Goal: Information Seeking & Learning: Check status

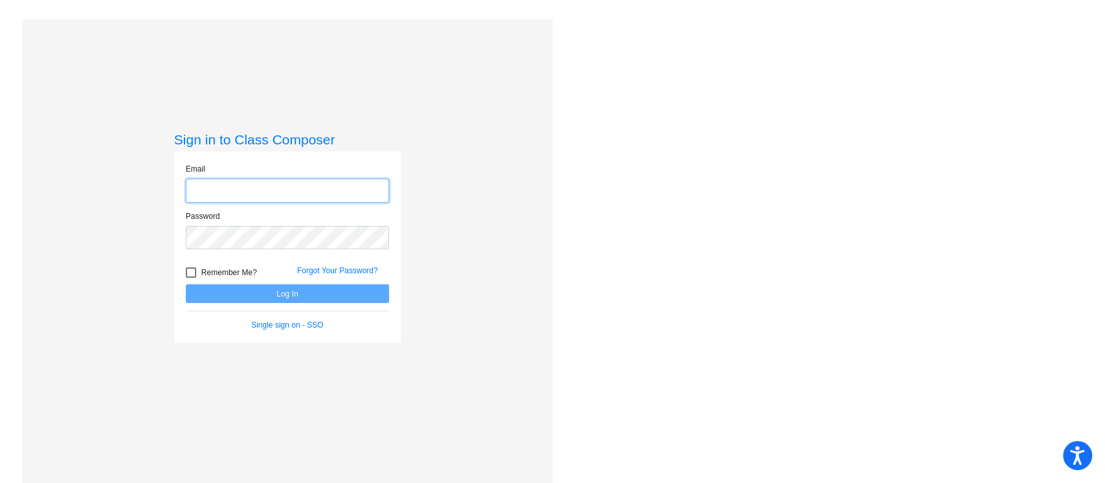
type input "[EMAIL_ADDRESS][DOMAIN_NAME]"
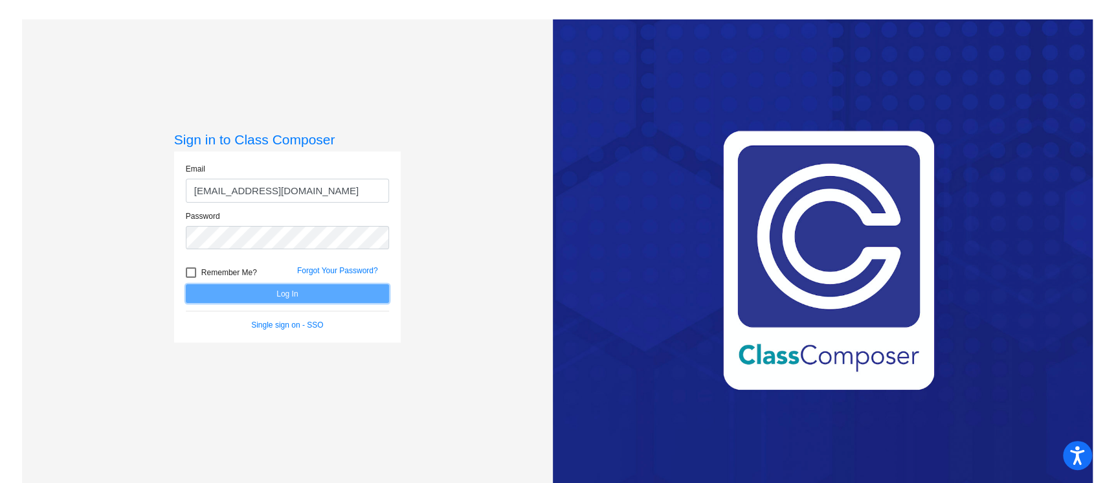
click at [335, 296] on button "Log In" at bounding box center [287, 293] width 203 height 19
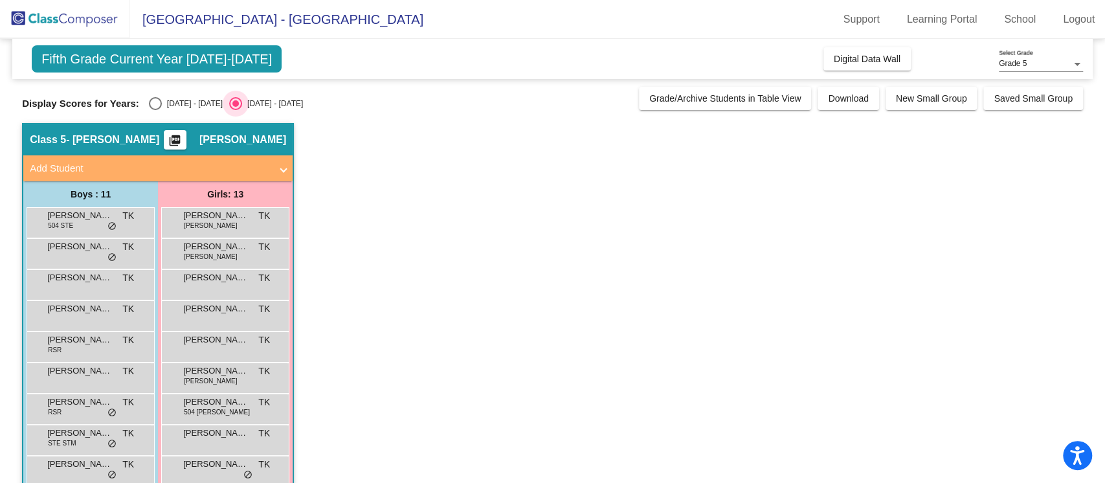
click at [247, 106] on div "[DATE] - [DATE]" at bounding box center [272, 104] width 61 height 12
click at [236, 110] on input "[DATE] - [DATE]" at bounding box center [235, 110] width 1 height 1
click at [153, 100] on div "Select an option" at bounding box center [155, 103] width 13 height 13
click at [155, 110] on input "[DATE] - [DATE]" at bounding box center [155, 110] width 1 height 1
radio input "true"
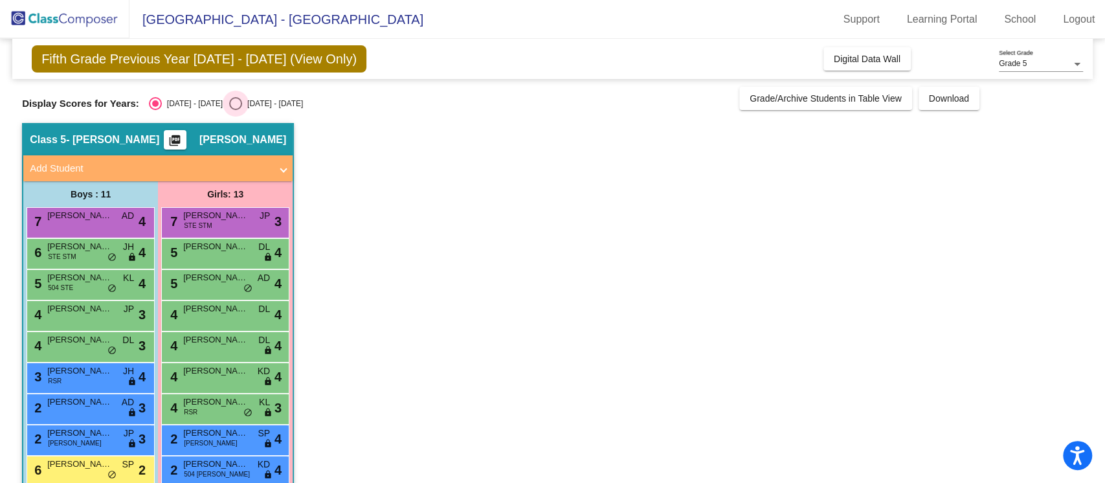
click at [229, 106] on div "Select an option" at bounding box center [235, 103] width 13 height 13
click at [235, 110] on input "[DATE] - [DATE]" at bounding box center [235, 110] width 1 height 1
radio input "true"
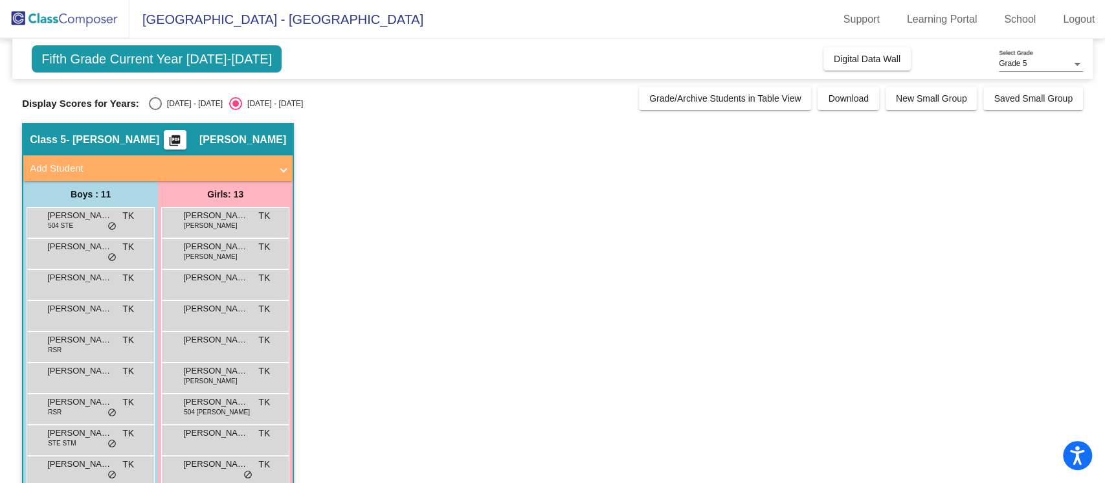
click at [160, 103] on div "Select an option" at bounding box center [155, 103] width 13 height 13
click at [155, 110] on input "[DATE] - [DATE]" at bounding box center [155, 110] width 1 height 1
radio input "true"
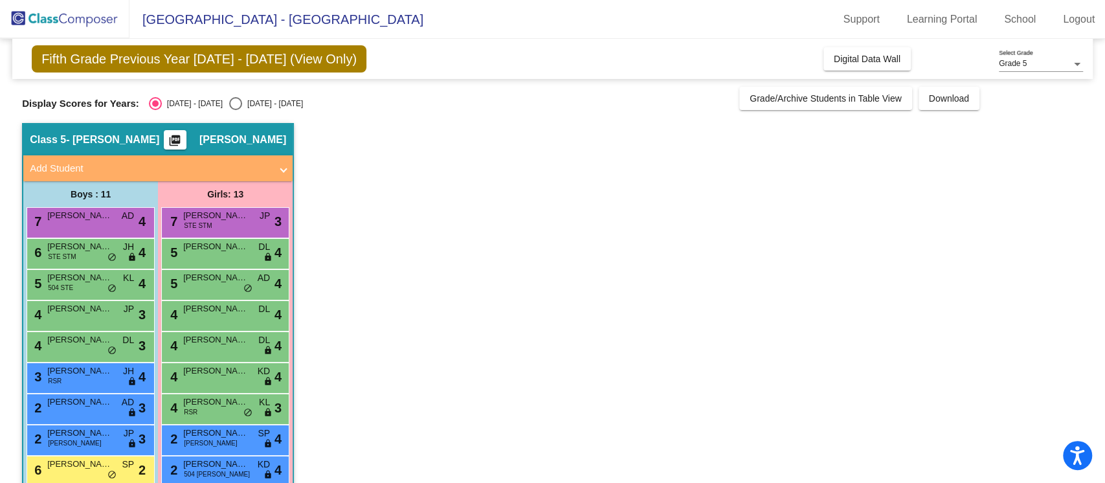
click at [212, 102] on mat-radio-group "[DATE] - [DATE] [DATE] - [DATE]" at bounding box center [226, 103] width 154 height 13
click at [229, 103] on div "Select an option" at bounding box center [235, 103] width 13 height 13
click at [235, 110] on input "[DATE] - [DATE]" at bounding box center [235, 110] width 1 height 1
radio input "true"
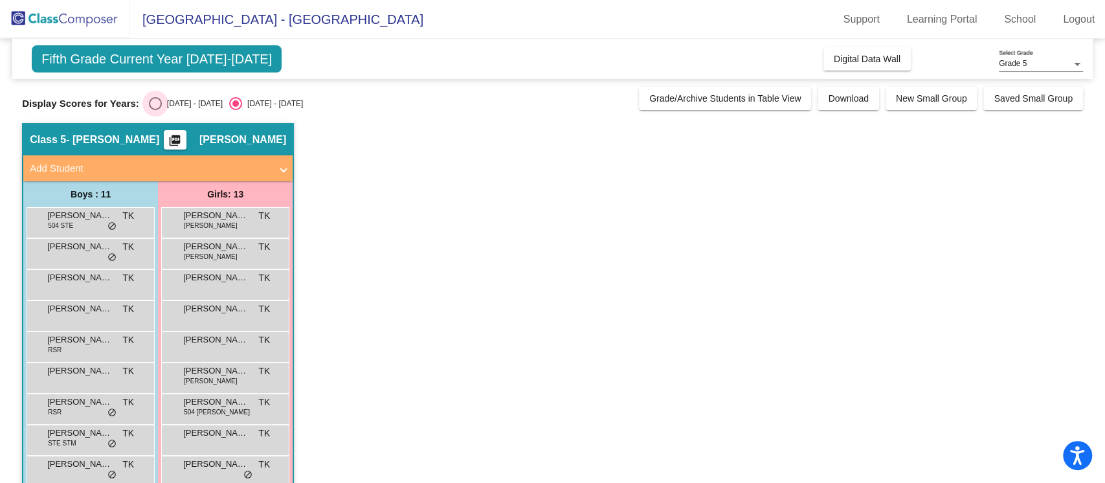
click at [149, 102] on div "Select an option" at bounding box center [155, 103] width 13 height 13
click at [155, 110] on input "[DATE] - [DATE]" at bounding box center [155, 110] width 1 height 1
radio input "true"
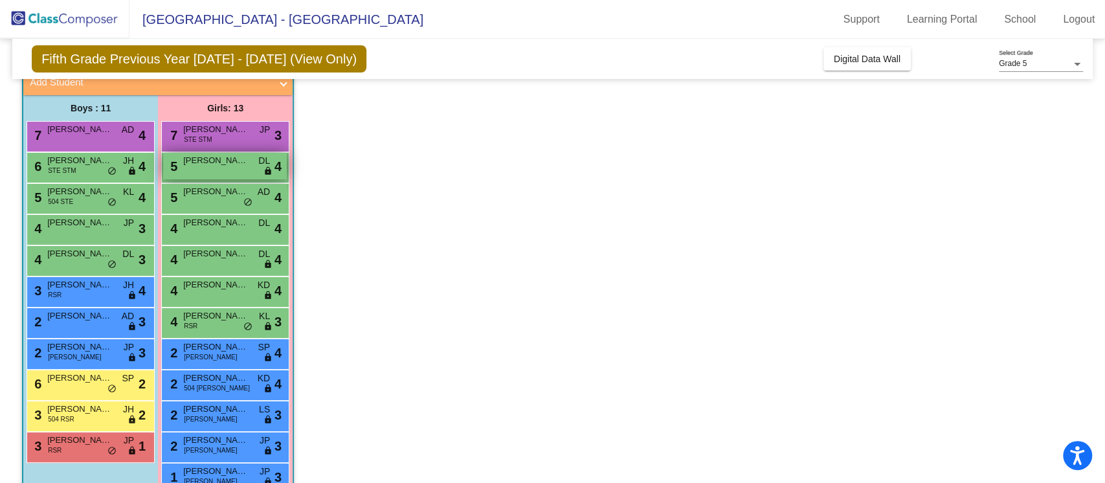
scroll to position [148, 0]
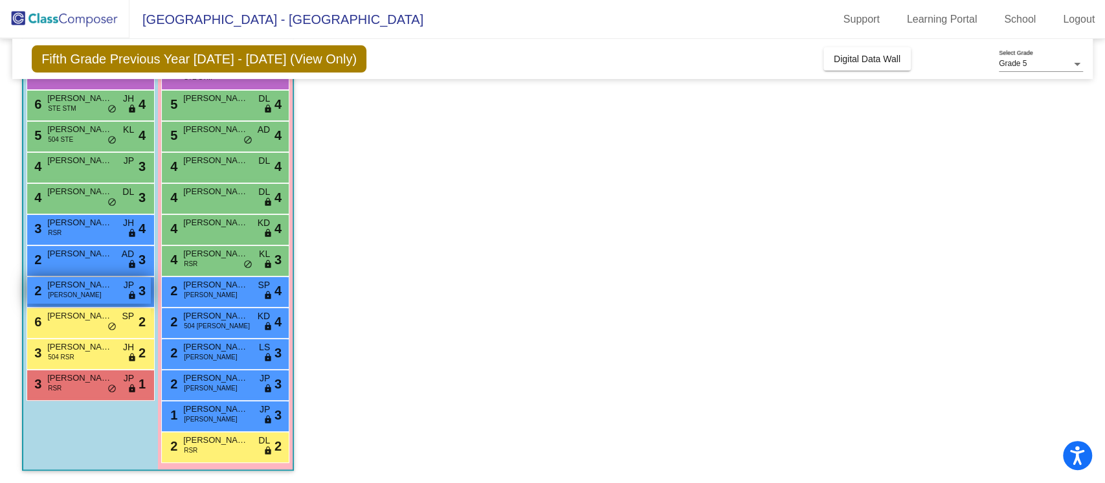
click at [82, 290] on span "[PERSON_NAME]" at bounding box center [79, 284] width 65 height 13
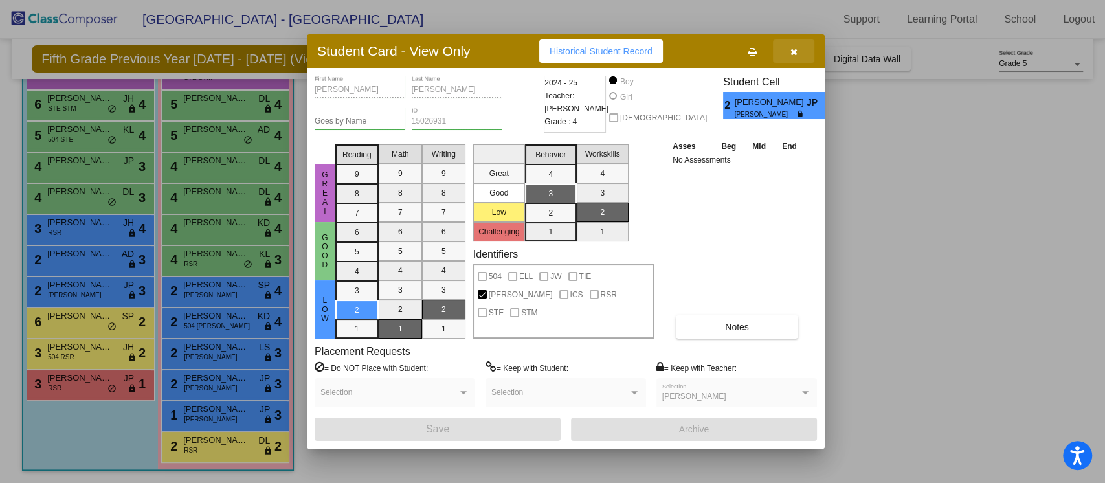
click at [787, 52] on button "button" at bounding box center [793, 50] width 41 height 23
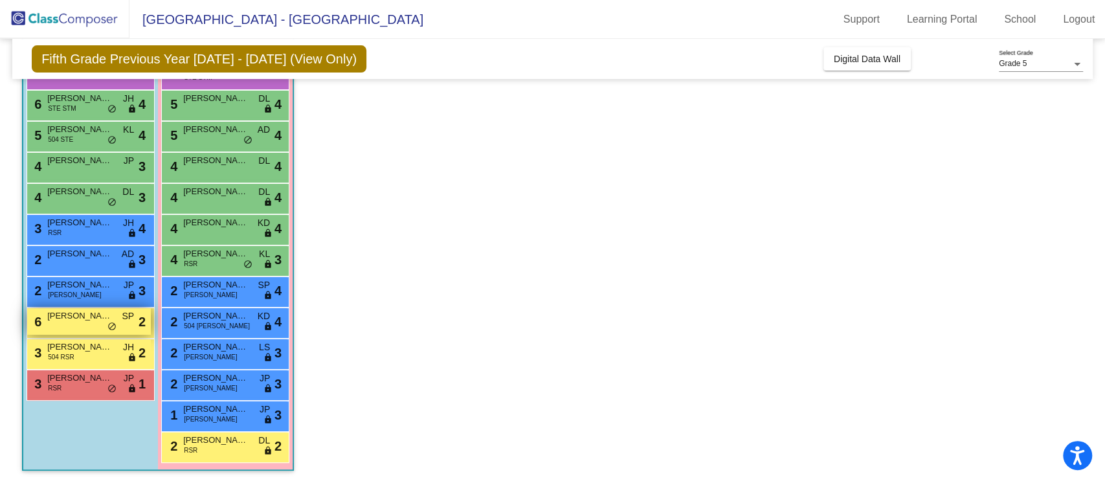
click at [114, 322] on span "do_not_disturb_alt" at bounding box center [111, 327] width 9 height 10
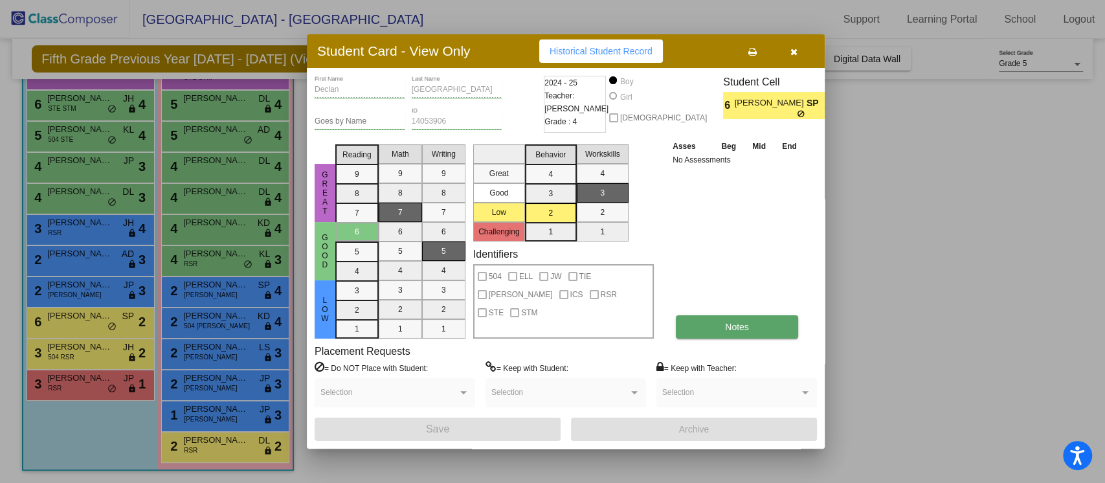
click at [783, 331] on button "Notes" at bounding box center [737, 326] width 122 height 23
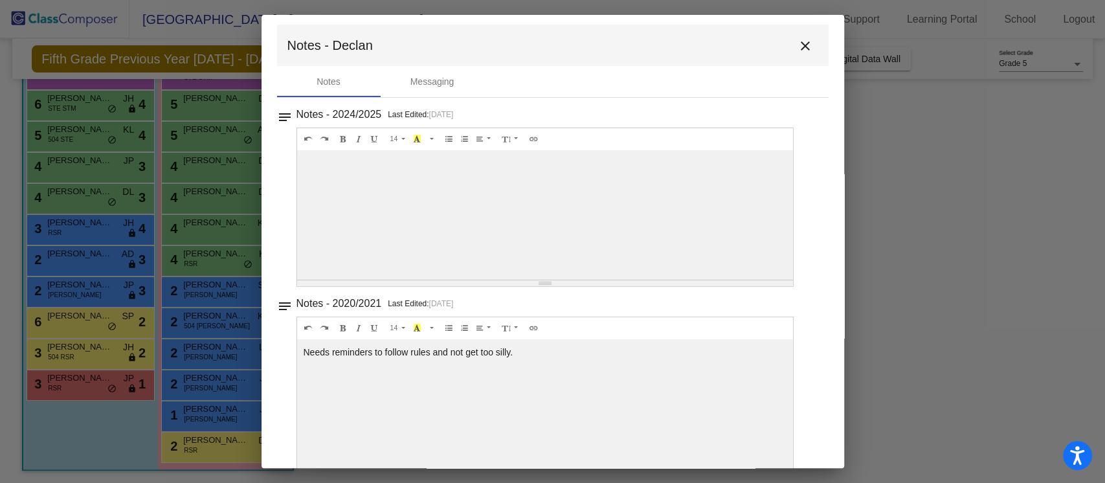
scroll to position [0, 0]
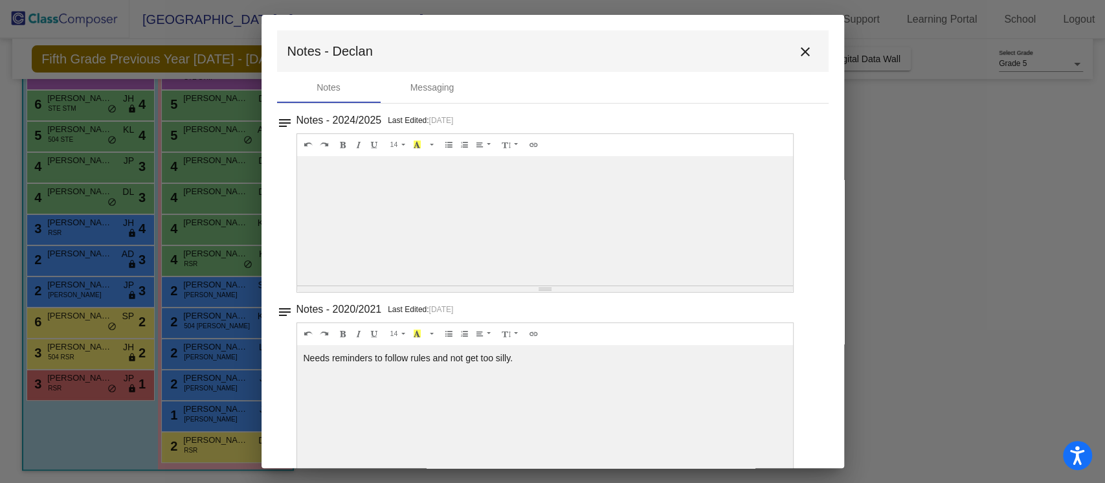
click at [797, 47] on mat-icon "close" at bounding box center [805, 52] width 16 height 16
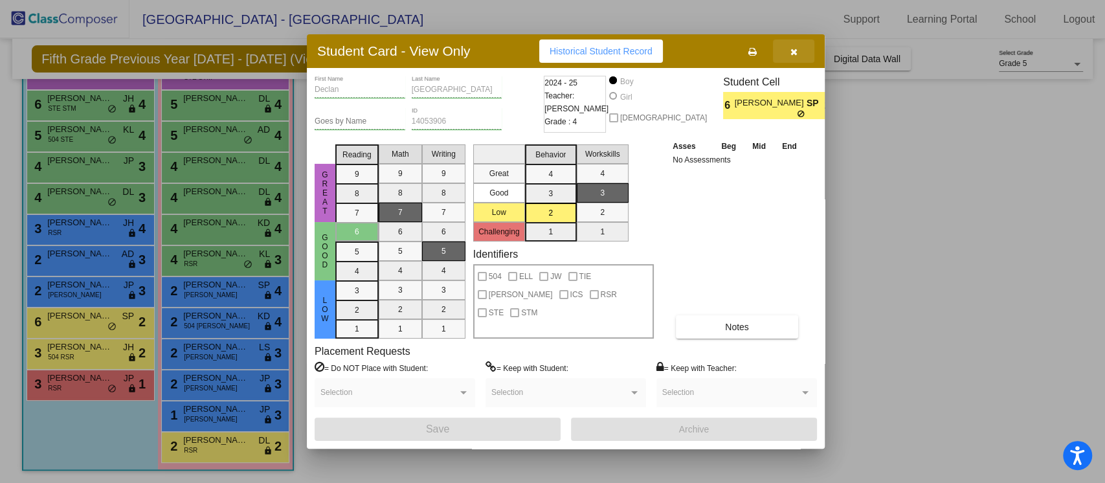
drag, startPoint x: 791, startPoint y: 51, endPoint x: 779, endPoint y: 50, distance: 12.3
click at [791, 50] on icon "button" at bounding box center [793, 51] width 7 height 9
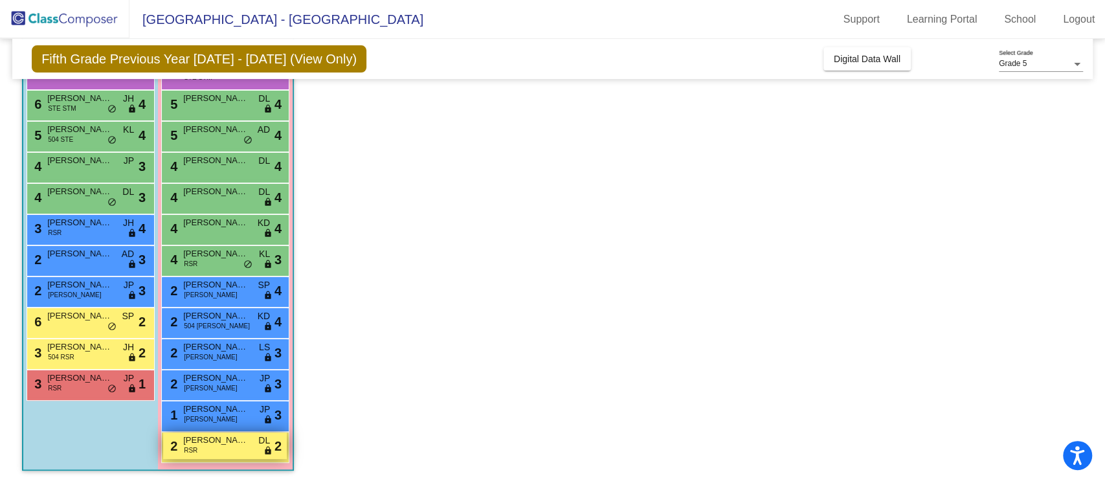
click at [209, 447] on div "2 [PERSON_NAME] RSR DL lock do_not_disturb_alt 2" at bounding box center [225, 445] width 124 height 27
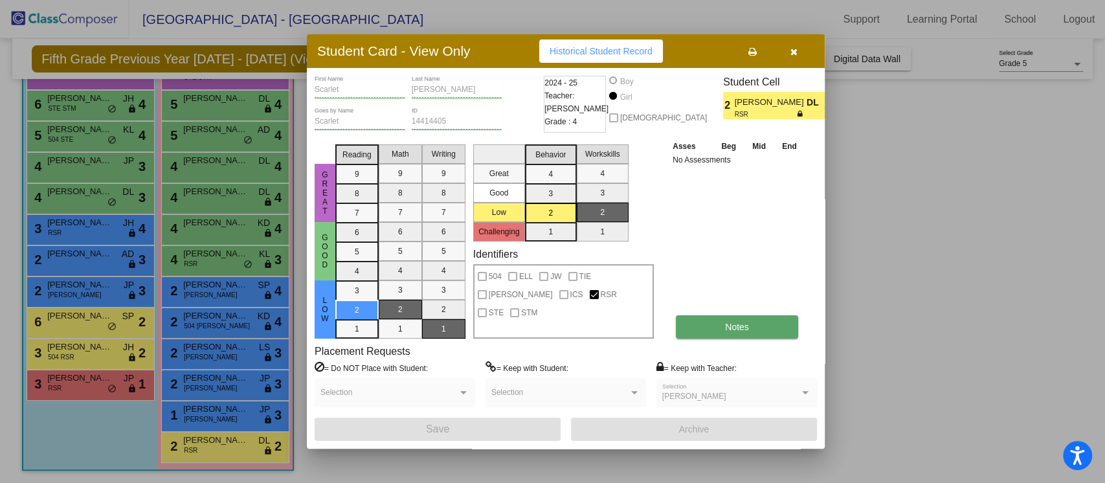
click at [729, 324] on span "Notes" at bounding box center [737, 327] width 24 height 10
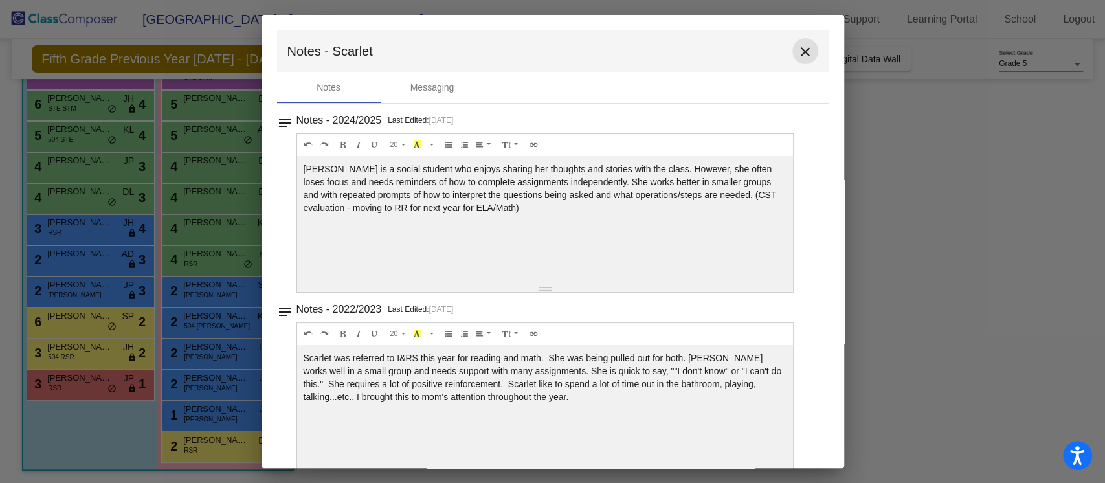
click at [799, 56] on mat-icon "close" at bounding box center [805, 52] width 16 height 16
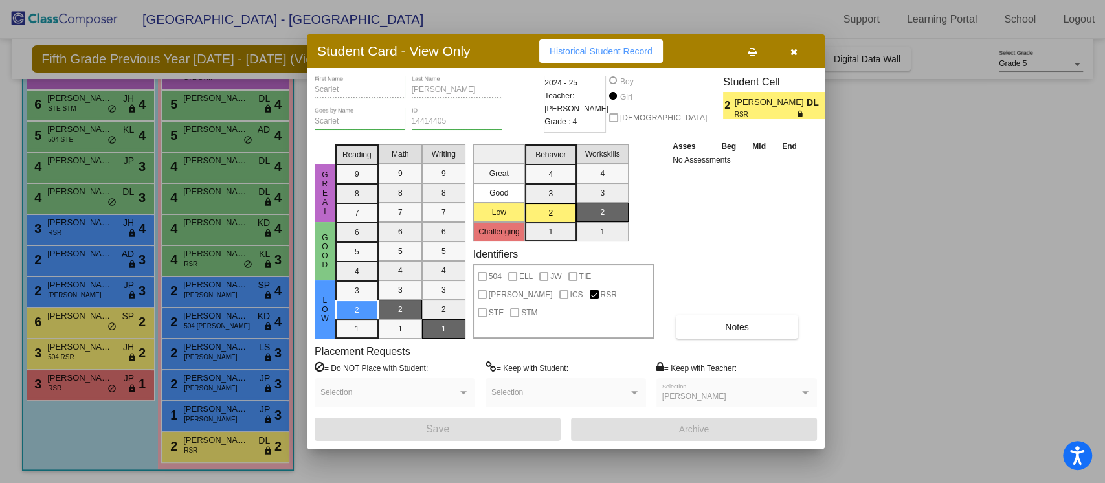
click at [98, 166] on div at bounding box center [552, 241] width 1105 height 483
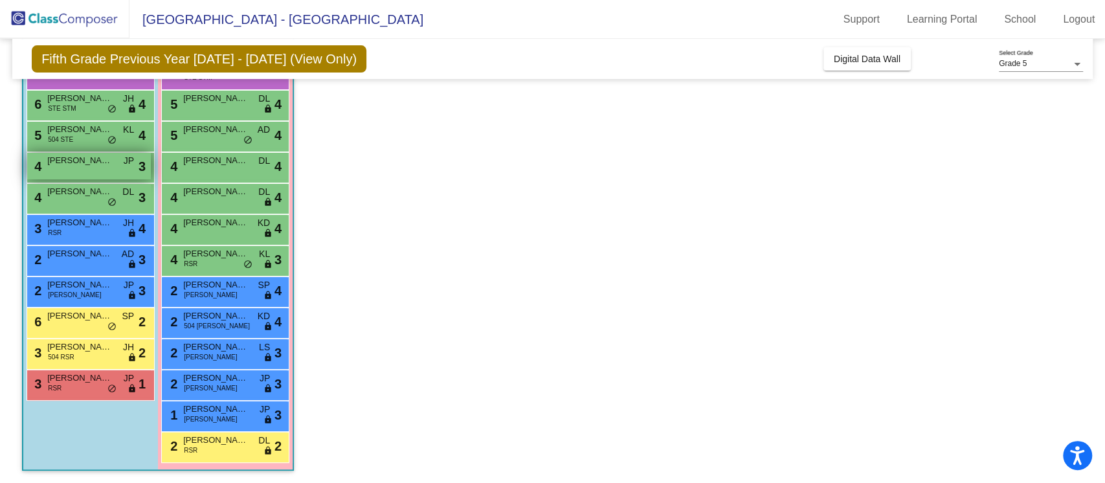
click at [98, 163] on span "[PERSON_NAME]" at bounding box center [79, 160] width 65 height 13
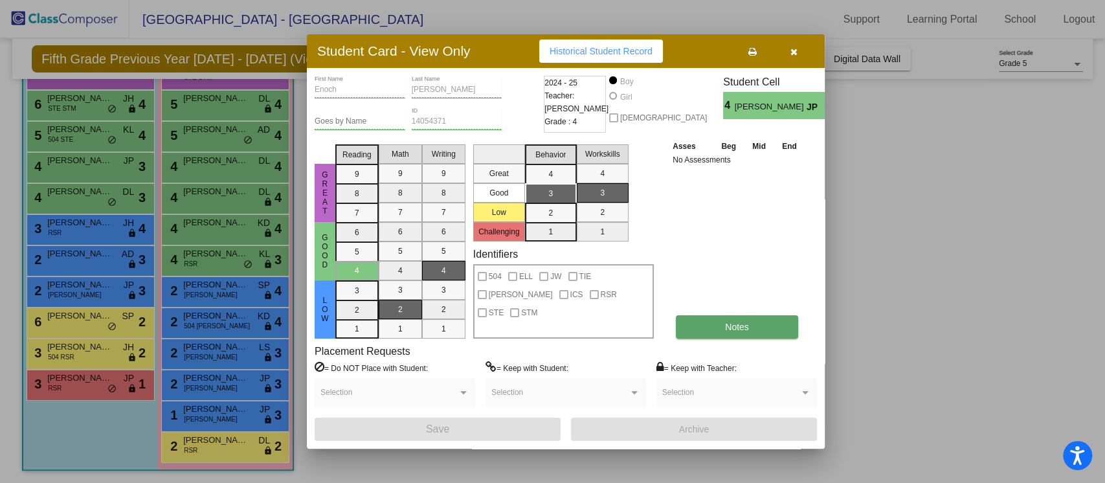
click at [745, 322] on span "Notes" at bounding box center [737, 327] width 24 height 10
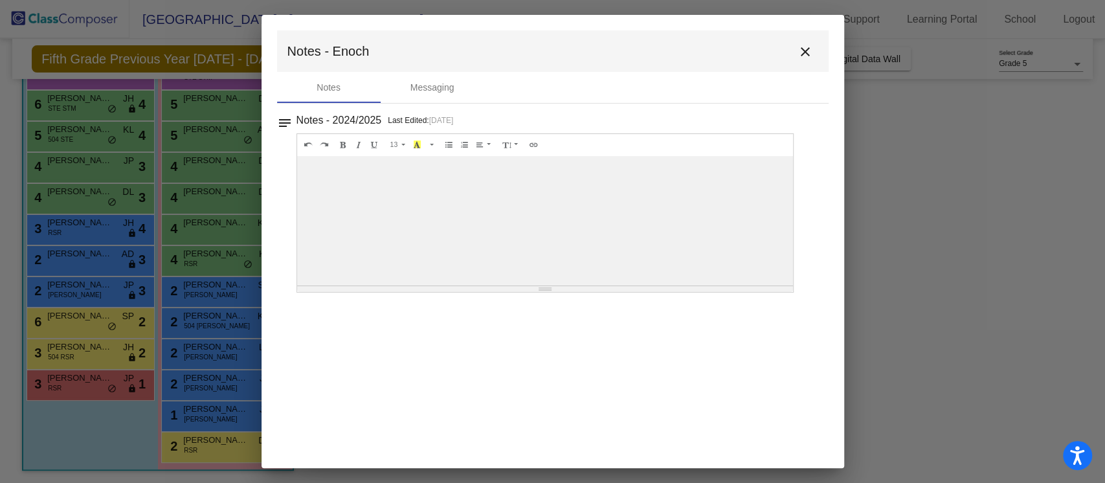
click at [417, 220] on div at bounding box center [545, 220] width 496 height 129
click at [797, 56] on mat-icon "close" at bounding box center [805, 52] width 16 height 16
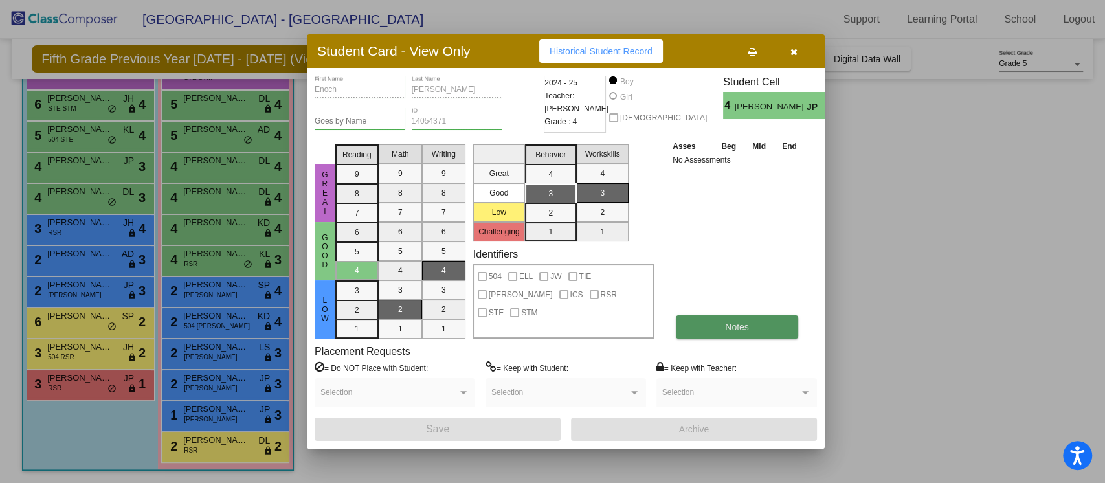
click at [758, 327] on button "Notes" at bounding box center [737, 326] width 122 height 23
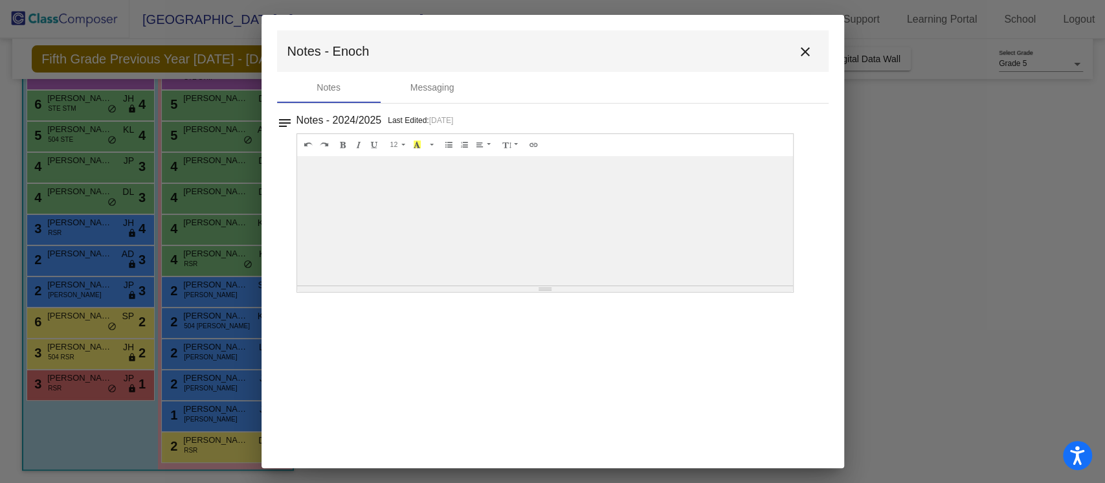
click at [811, 51] on mat-icon "close" at bounding box center [805, 52] width 16 height 16
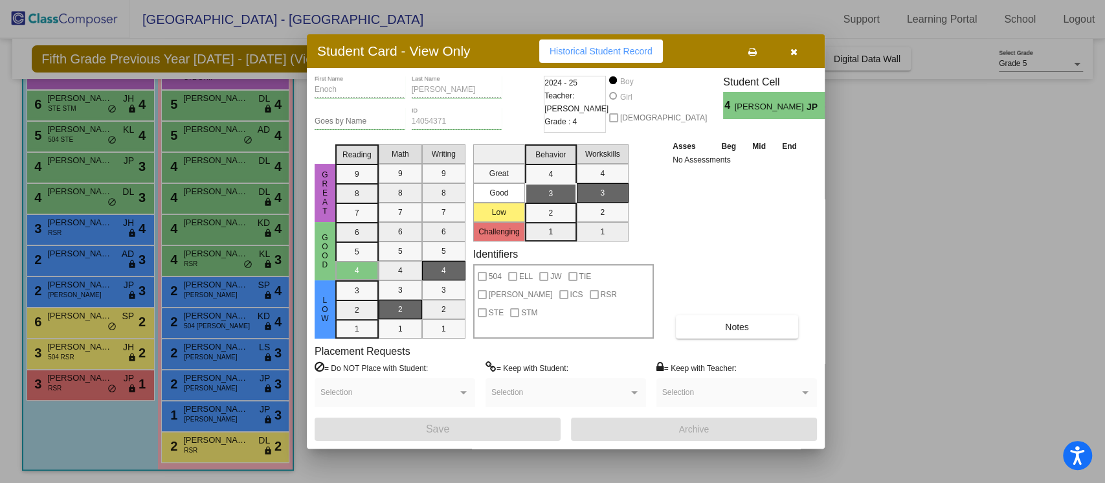
click at [792, 47] on icon "button" at bounding box center [793, 51] width 7 height 9
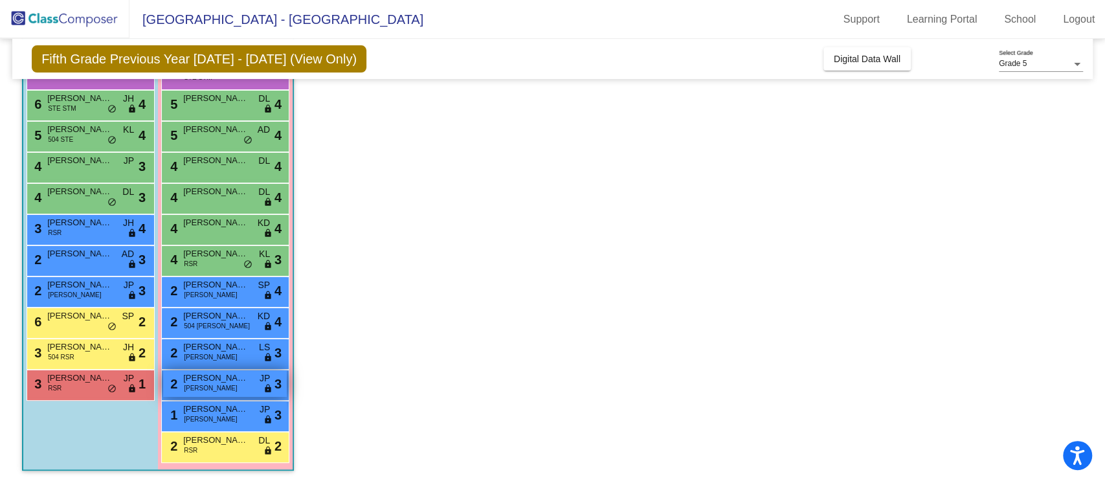
click at [208, 379] on span "[PERSON_NAME]" at bounding box center [215, 377] width 65 height 13
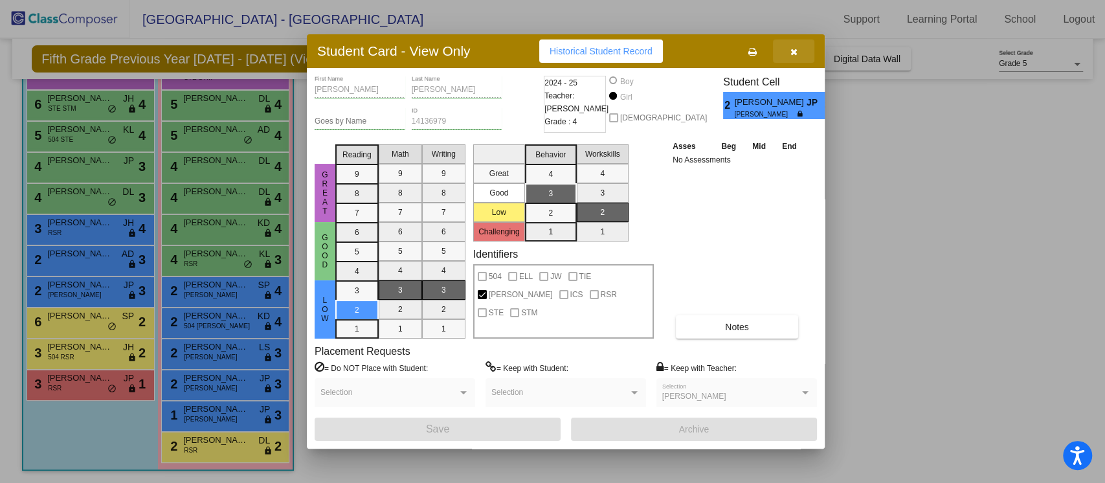
click at [794, 59] on button "button" at bounding box center [793, 50] width 41 height 23
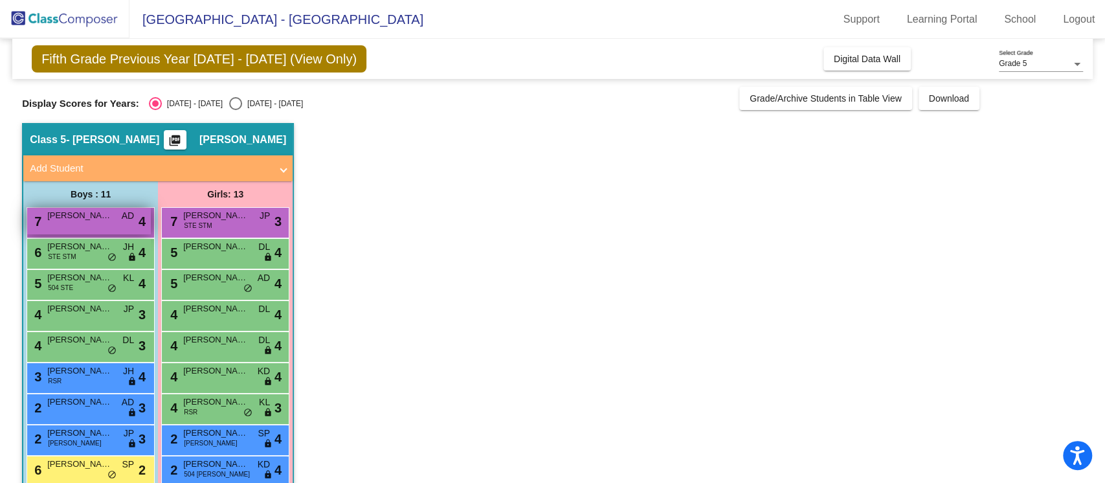
click at [62, 217] on span "[PERSON_NAME]" at bounding box center [79, 215] width 65 height 13
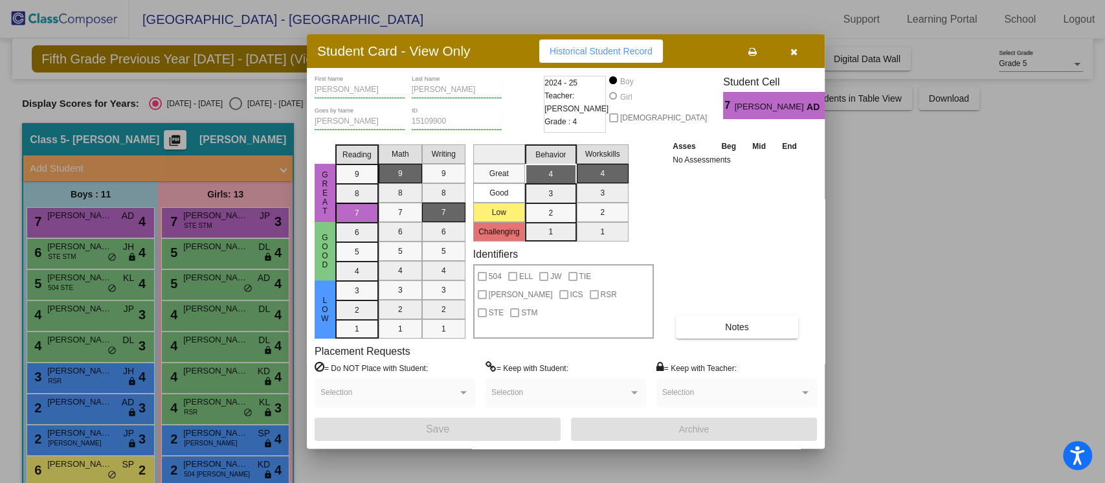
click at [791, 47] on icon "button" at bounding box center [793, 51] width 7 height 9
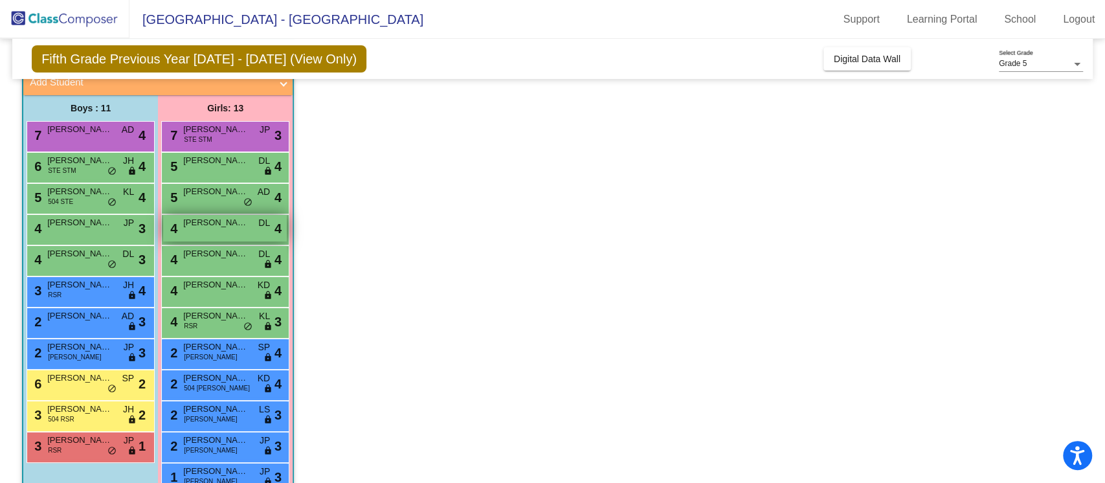
scroll to position [148, 0]
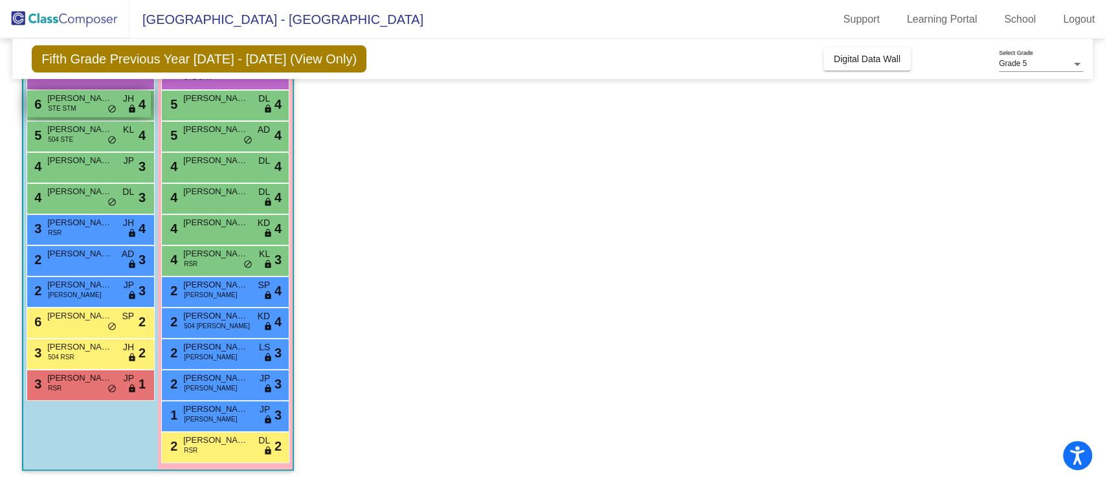
click at [63, 107] on span "STE STM" at bounding box center [62, 109] width 28 height 10
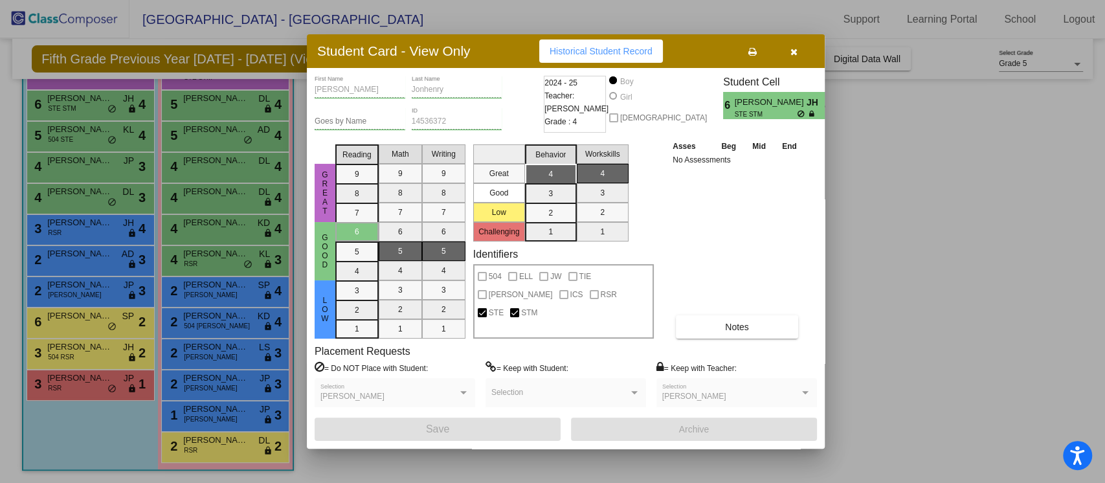
click at [797, 49] on icon "button" at bounding box center [793, 51] width 7 height 9
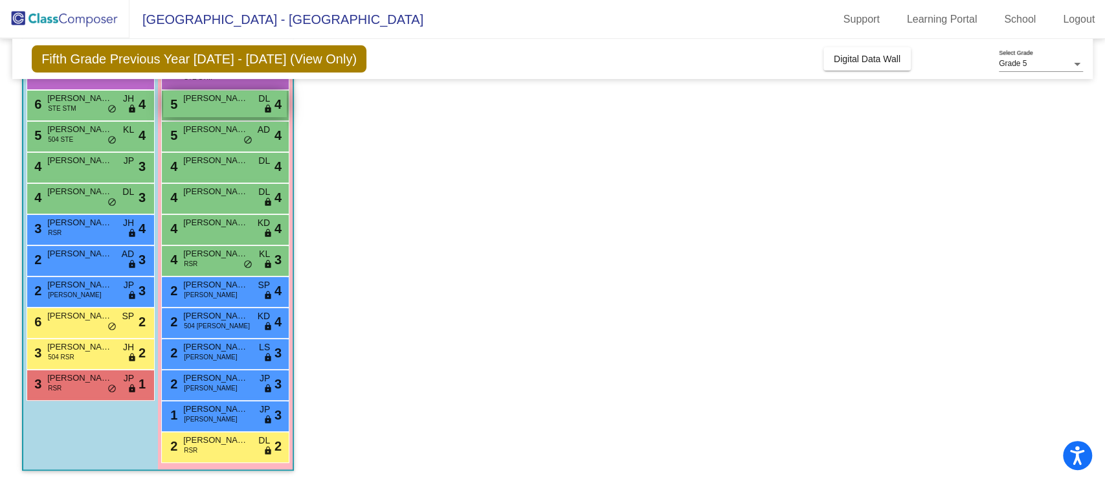
click at [214, 98] on span "[PERSON_NAME]" at bounding box center [215, 98] width 65 height 13
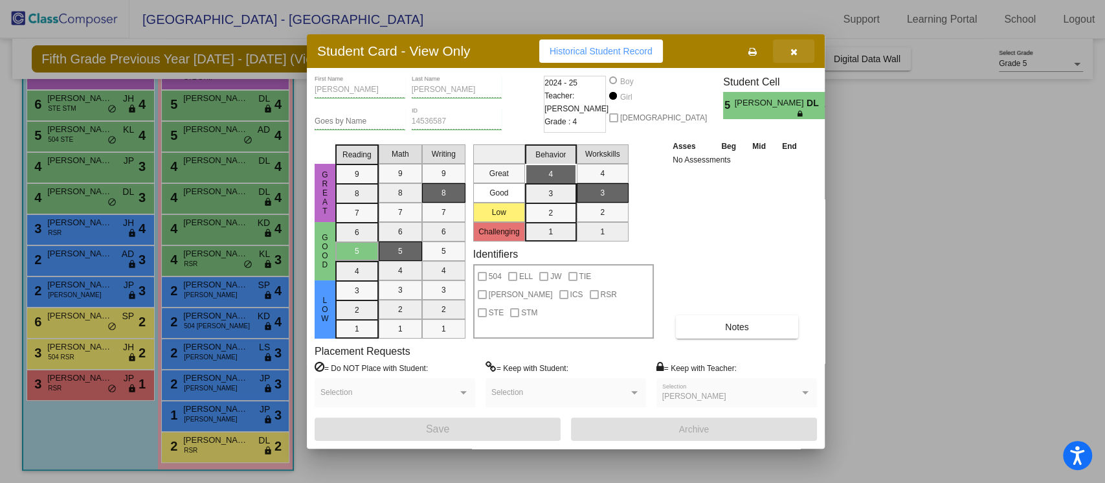
click at [797, 54] on button "button" at bounding box center [793, 50] width 41 height 23
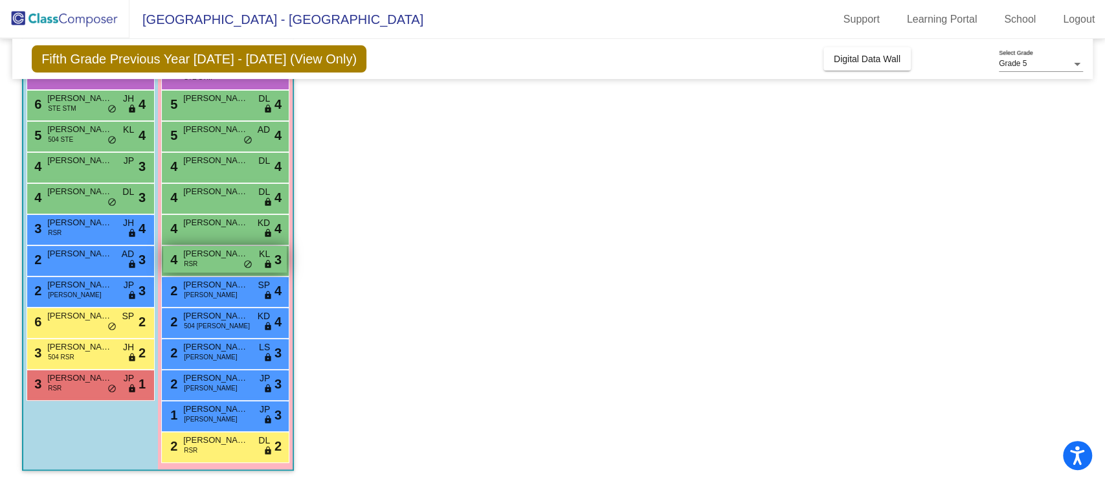
click at [219, 265] on div "4 [PERSON_NAME] RSR KL lock do_not_disturb_alt 3" at bounding box center [225, 259] width 124 height 27
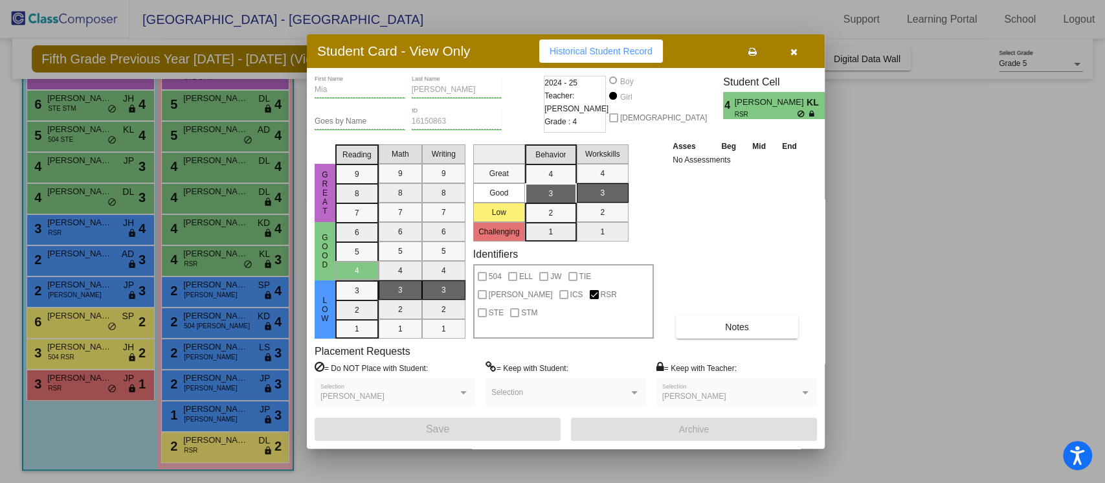
click at [796, 52] on icon "button" at bounding box center [793, 51] width 7 height 9
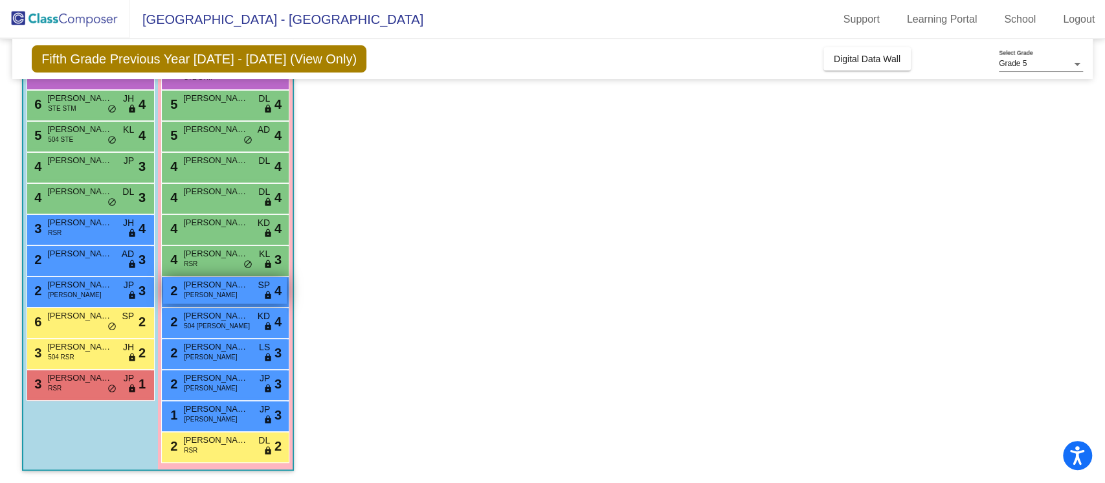
click at [228, 292] on div "2 [PERSON_NAME] SP lock do_not_disturb_alt 4" at bounding box center [225, 290] width 124 height 27
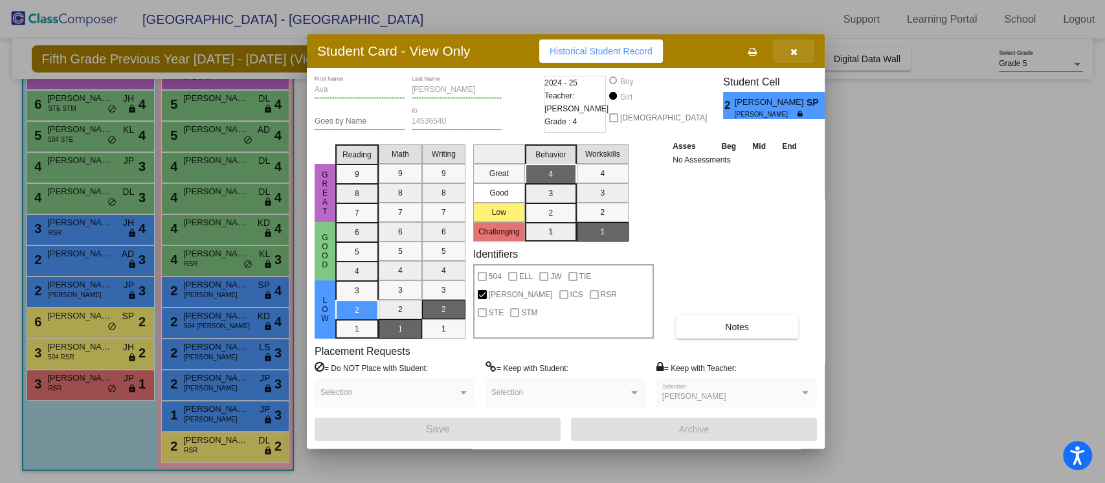
click at [790, 50] on icon "button" at bounding box center [793, 51] width 7 height 9
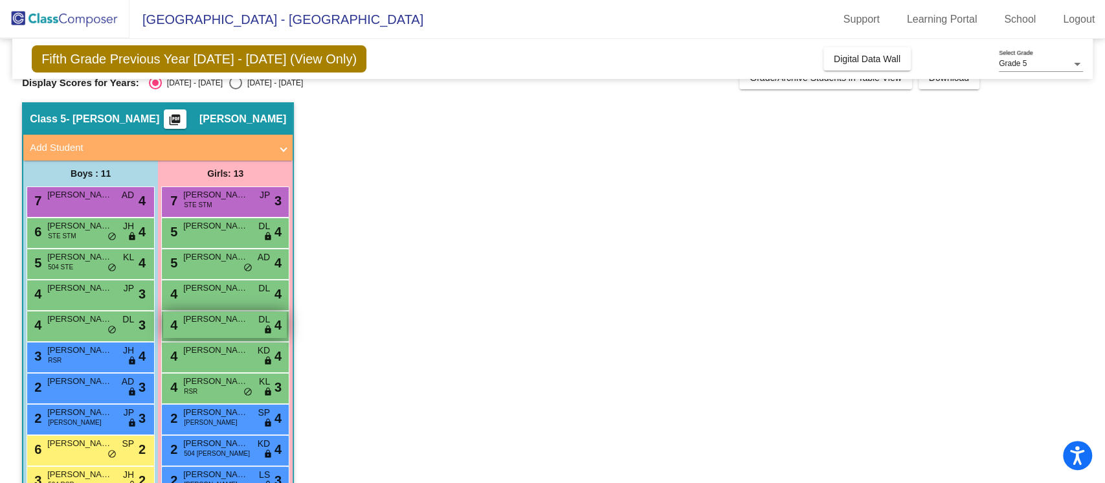
scroll to position [0, 0]
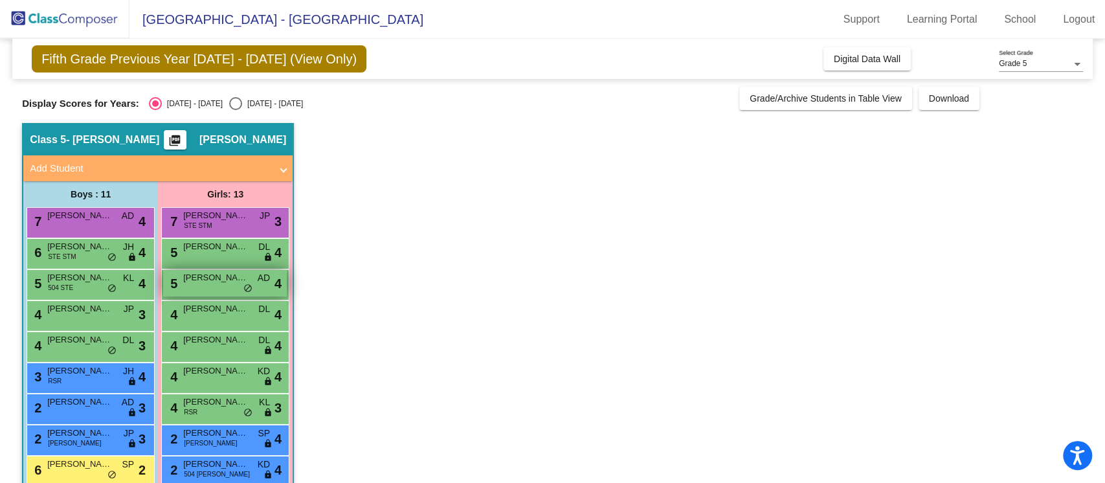
click at [217, 280] on span "[PERSON_NAME]" at bounding box center [215, 277] width 65 height 13
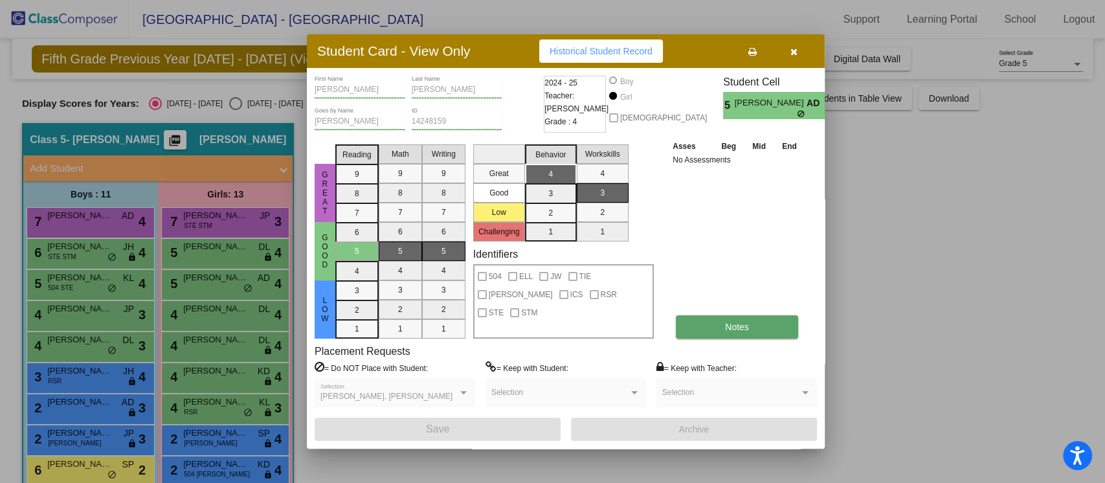
click at [694, 327] on button "Notes" at bounding box center [737, 326] width 122 height 23
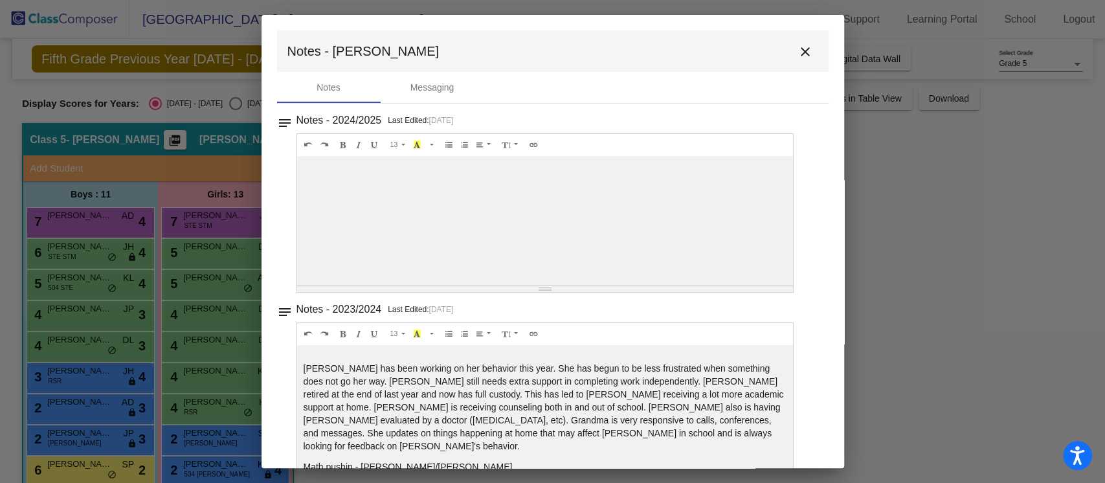
drag, startPoint x: 780, startPoint y: 57, endPoint x: 800, endPoint y: 60, distance: 20.2
click at [787, 57] on mat-toolbar "Notes - [PERSON_NAME]" at bounding box center [552, 50] width 551 height 41
drag, startPoint x: 799, startPoint y: 56, endPoint x: 822, endPoint y: 41, distance: 27.1
click at [799, 56] on mat-icon "close" at bounding box center [805, 52] width 16 height 16
